Goal: Check status

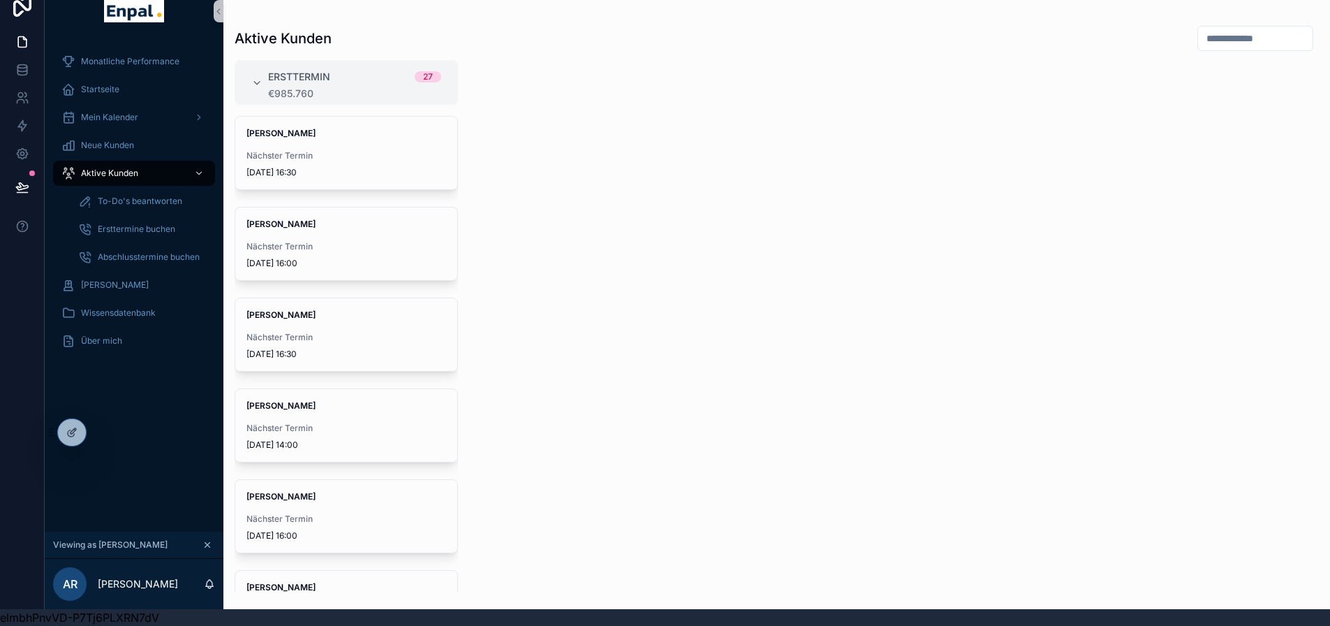
scroll to position [1885, 0]
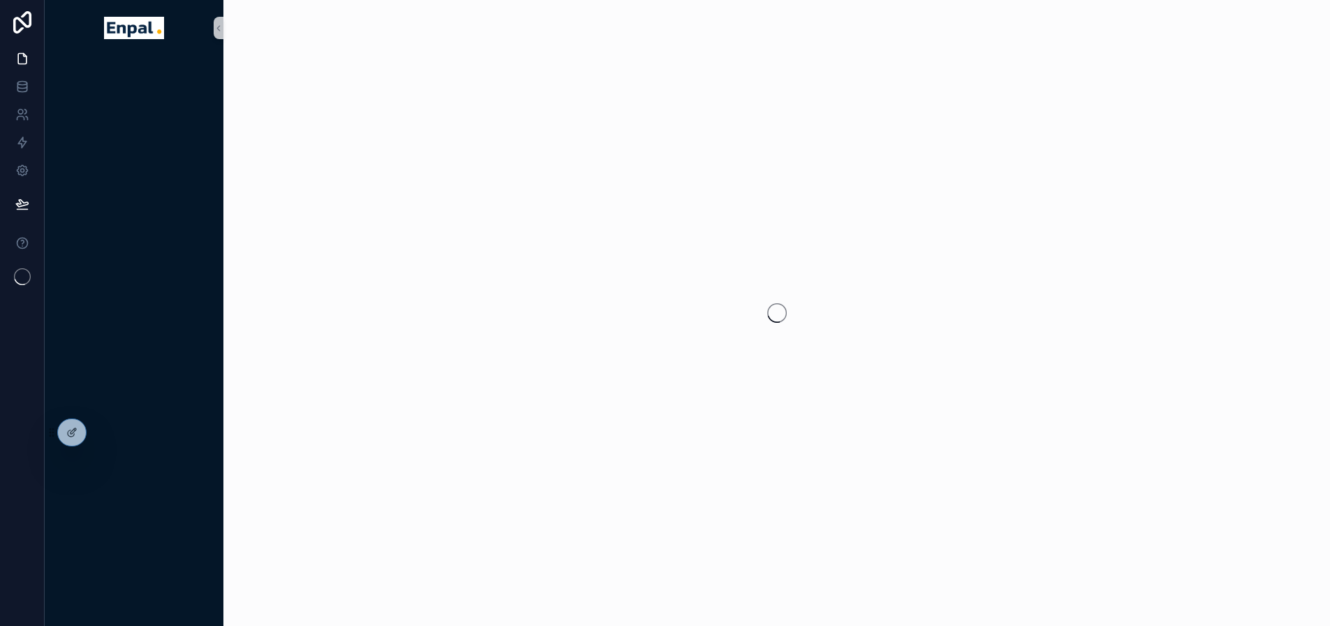
scroll to position [27, 0]
